Goal: Check status: Check status

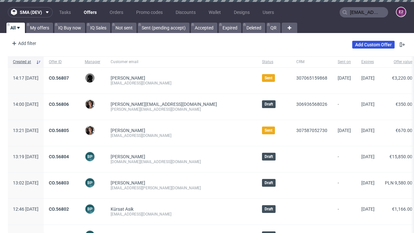
type input "[EMAIL_ADDRESS][DOMAIN_NAME]"
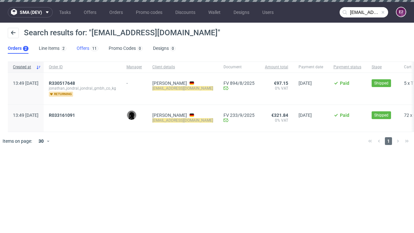
click at [87, 49] on link "Offers 11" at bounding box center [88, 48] width 22 height 10
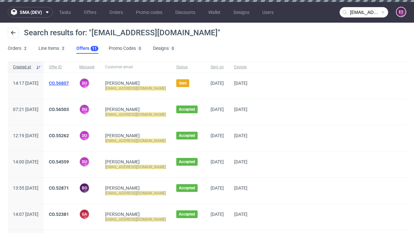
click at [69, 83] on link "CO.56807" at bounding box center [59, 83] width 20 height 5
